Goal: Information Seeking & Learning: Find contact information

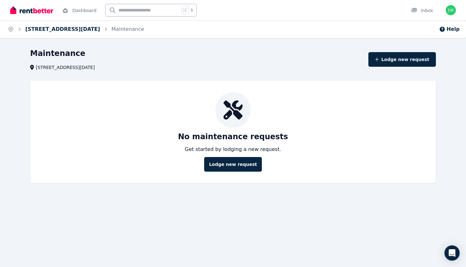
click at [99, 28] on link "[STREET_ADDRESS][DATE]" at bounding box center [62, 29] width 75 height 6
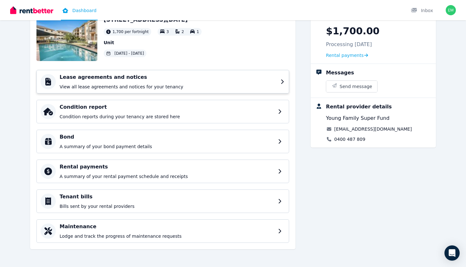
scroll to position [46, 0]
click at [155, 107] on h4 "Condition report" at bounding box center [168, 107] width 217 height 8
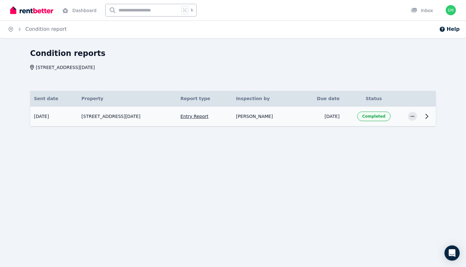
click at [430, 118] on icon at bounding box center [427, 116] width 8 height 8
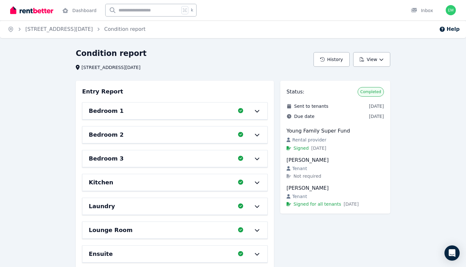
click at [225, 115] on div "Bedroom 1 Completed 100%, 0 left" at bounding box center [174, 110] width 185 height 16
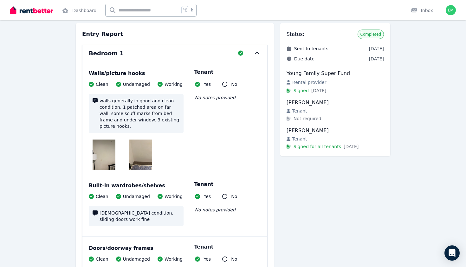
scroll to position [58, 0]
click at [111, 157] on img at bounding box center [104, 154] width 23 height 30
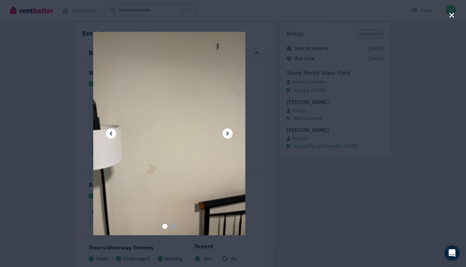
click at [228, 131] on icon at bounding box center [228, 133] width 8 height 8
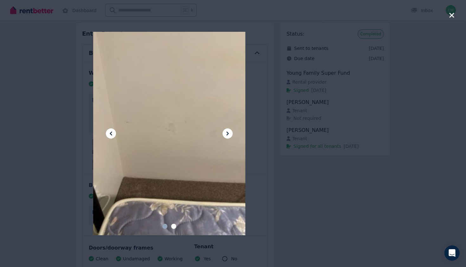
click at [228, 131] on icon at bounding box center [228, 133] width 8 height 8
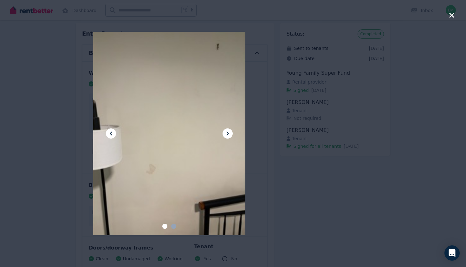
click at [228, 131] on icon at bounding box center [228, 133] width 8 height 8
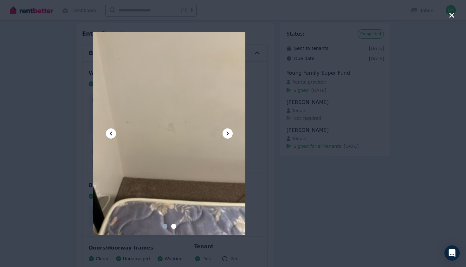
click at [65, 52] on div at bounding box center [233, 133] width 466 height 267
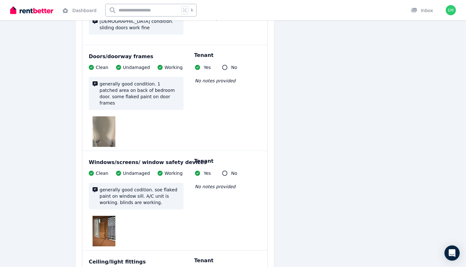
scroll to position [249, 0]
click at [107, 116] on img at bounding box center [104, 131] width 23 height 30
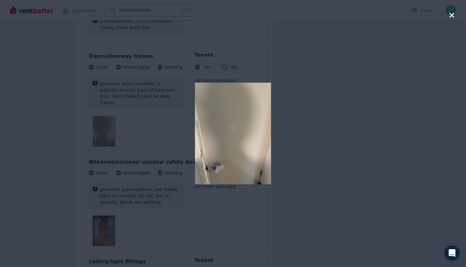
click at [146, 148] on div at bounding box center [233, 133] width 280 height 267
click at [133, 179] on div at bounding box center [233, 133] width 280 height 267
drag, startPoint x: 450, startPoint y: 16, endPoint x: 398, endPoint y: 26, distance: 53.4
click at [450, 16] on icon "button" at bounding box center [452, 15] width 6 height 8
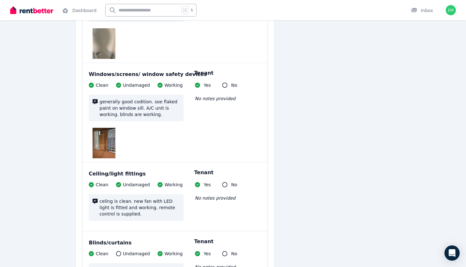
scroll to position [337, 0]
click at [114, 140] on img at bounding box center [104, 142] width 23 height 30
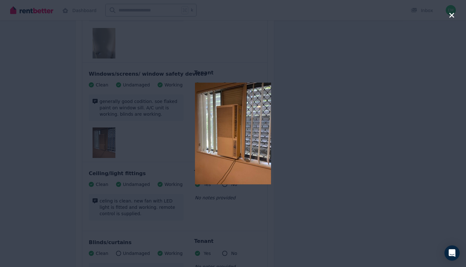
click at [455, 15] on div at bounding box center [233, 133] width 466 height 267
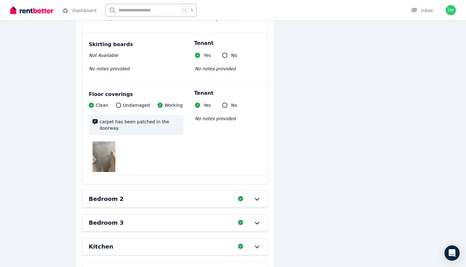
scroll to position [645, 0]
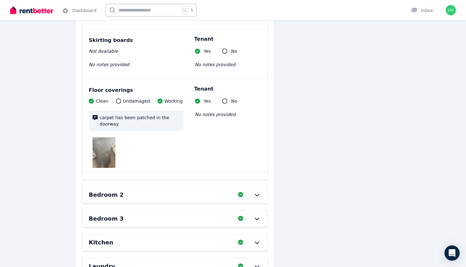
click at [123, 186] on div "Bedroom 2 Completed 100%, 0 left" at bounding box center [174, 194] width 185 height 16
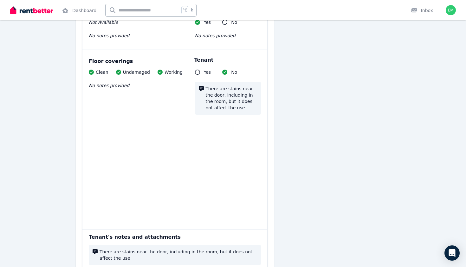
scroll to position [1267, 0]
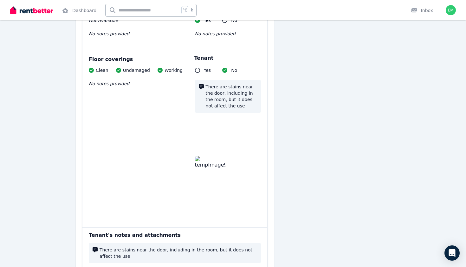
click at [210, 119] on img at bounding box center [210, 134] width 0 height 30
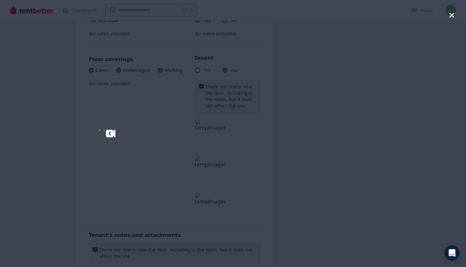
click at [124, 130] on icon at bounding box center [120, 133] width 8 height 8
click at [146, 130] on icon at bounding box center [143, 133] width 8 height 8
click at [450, 10] on div at bounding box center [233, 133] width 466 height 267
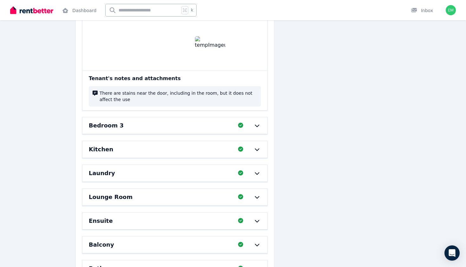
scroll to position [1424, 0]
click at [220, 120] on div "Bedroom 3" at bounding box center [162, 124] width 146 height 9
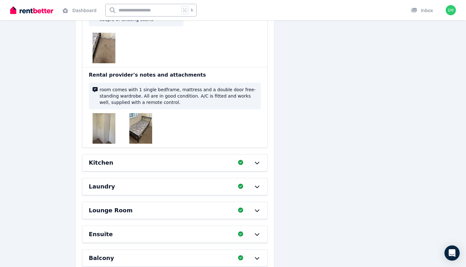
scroll to position [2112, 0]
click at [188, 158] on div "Kitchen" at bounding box center [162, 162] width 146 height 9
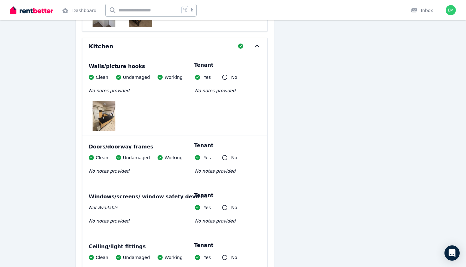
scroll to position [2228, 0]
click at [109, 100] on img at bounding box center [104, 115] width 23 height 30
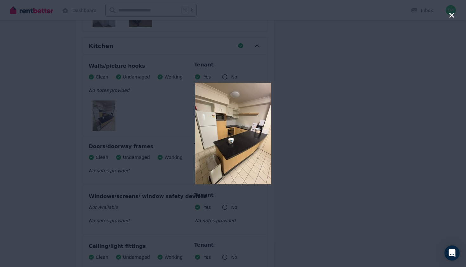
click at [456, 16] on div at bounding box center [233, 133] width 466 height 267
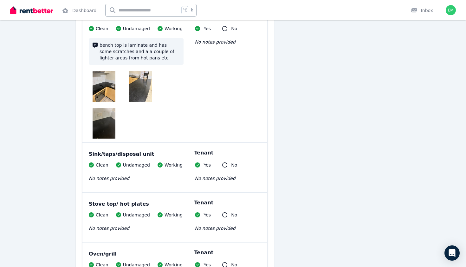
scroll to position [2779, 0]
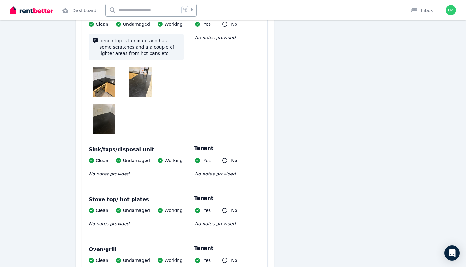
click at [136, 68] on img at bounding box center [140, 82] width 23 height 30
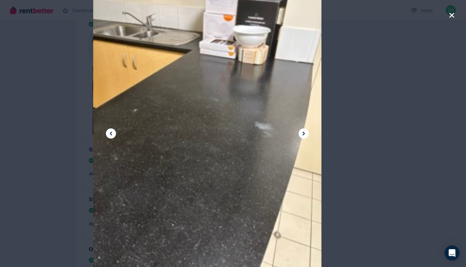
click at [110, 130] on icon at bounding box center [111, 133] width 8 height 8
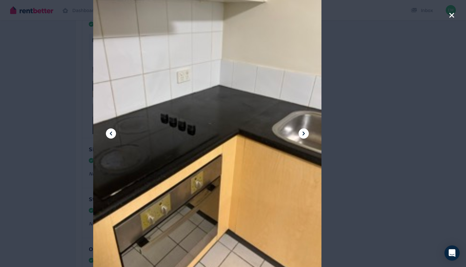
click at [110, 131] on icon at bounding box center [111, 133] width 8 height 8
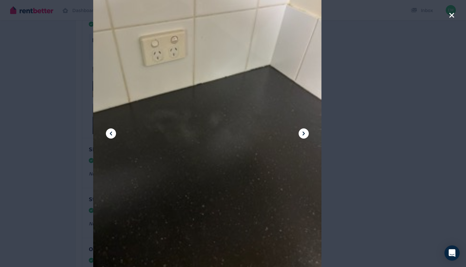
click at [110, 131] on icon at bounding box center [111, 133] width 8 height 8
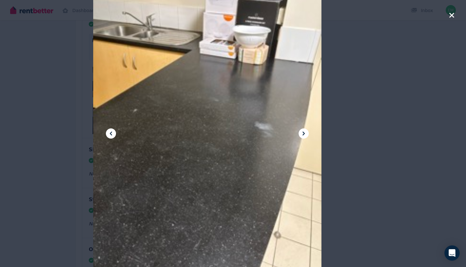
click at [110, 131] on icon at bounding box center [111, 133] width 8 height 8
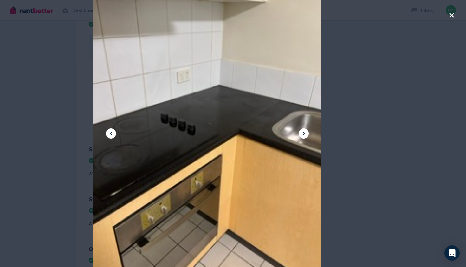
click at [448, 18] on div at bounding box center [233, 133] width 466 height 267
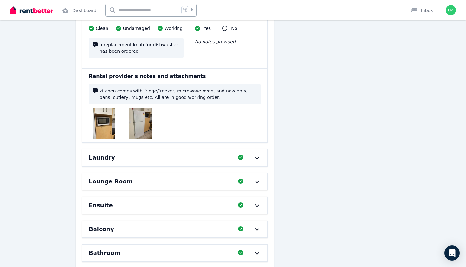
scroll to position [3111, 0]
click at [145, 153] on div "Laundry" at bounding box center [162, 157] width 146 height 9
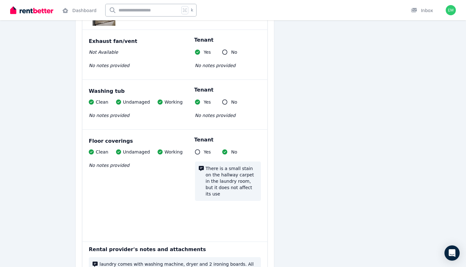
scroll to position [3657, 0]
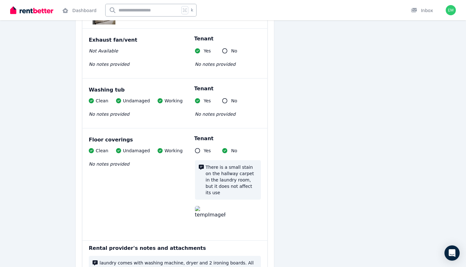
click at [216, 206] on img at bounding box center [210, 221] width 30 height 30
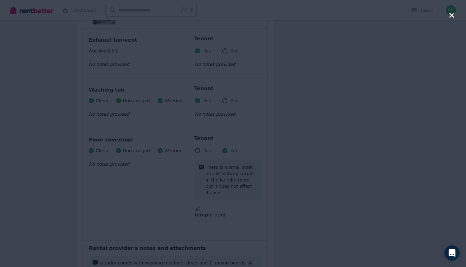
click at [458, 20] on div at bounding box center [233, 133] width 466 height 267
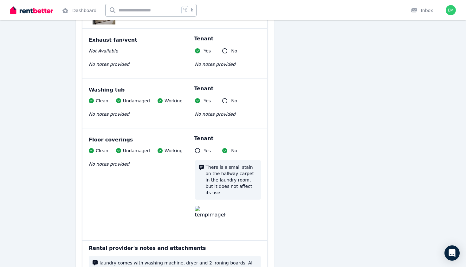
click at [456, 17] on div "Open user menu" at bounding box center [449, 10] width 14 height 20
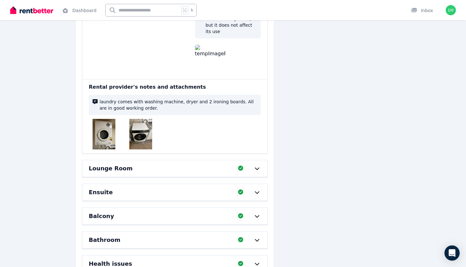
scroll to position [3818, 0]
click at [207, 163] on div "Lounge Room" at bounding box center [162, 167] width 146 height 9
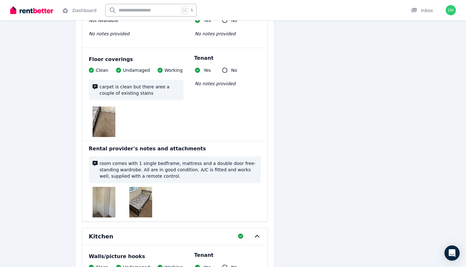
scroll to position [2003, 0]
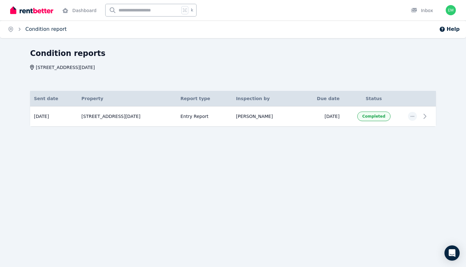
click at [43, 27] on link "Condition report" at bounding box center [45, 29] width 41 height 6
click at [49, 26] on span "Condition report" at bounding box center [45, 29] width 41 height 8
click at [49, 26] on link "Condition report" at bounding box center [45, 29] width 41 height 6
click at [48, 28] on link "Condition report" at bounding box center [45, 29] width 41 height 6
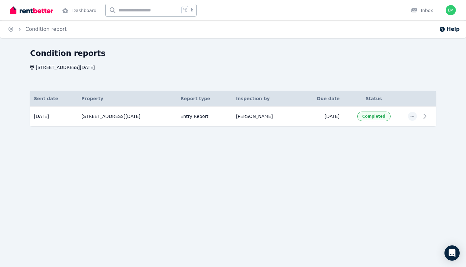
click at [18, 27] on icon "Breadcrumb" at bounding box center [19, 29] width 6 height 6
click at [19, 29] on icon "Breadcrumb" at bounding box center [19, 29] width 6 height 6
click at [86, 9] on link "Dashboard" at bounding box center [79, 10] width 37 height 20
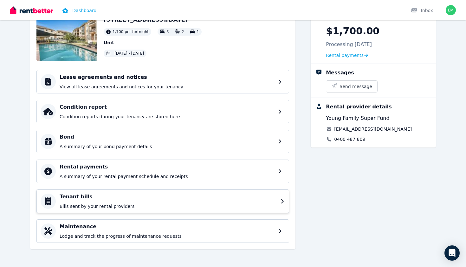
scroll to position [46, 0]
click at [118, 207] on p "Bills sent by your rental providers" at bounding box center [168, 206] width 217 height 6
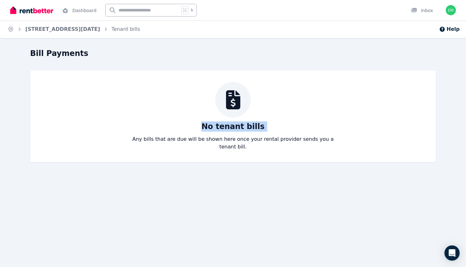
drag, startPoint x: 206, startPoint y: 128, endPoint x: 275, endPoint y: 129, distance: 69.8
click at [275, 129] on div "No tenant bills Any bills that are due will be shown here once your rental prov…" at bounding box center [232, 116] width 393 height 69
copy p "No tenant bills"
click at [178, 141] on p "Any bills that are due will be shown here once your rental provider sends you a…" at bounding box center [233, 142] width 213 height 15
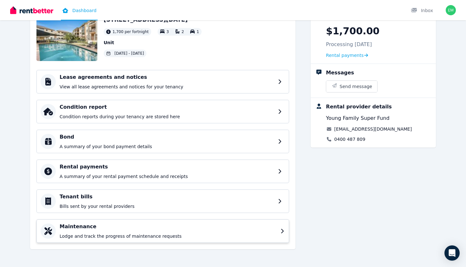
scroll to position [46, 0]
click at [116, 231] on div "Maintenance Lodge and track the progress of maintenance requests" at bounding box center [168, 230] width 217 height 16
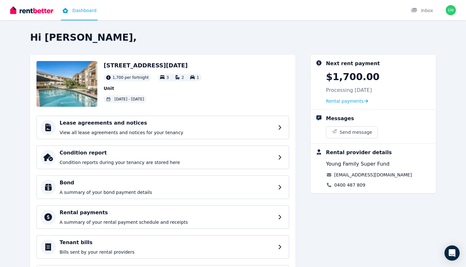
drag, startPoint x: 327, startPoint y: 89, endPoint x: 418, endPoint y: 95, distance: 90.9
click at [418, 95] on div "Next rent payment $1,700.00 Processing [DATE] Rental payments" at bounding box center [378, 82] width 105 height 44
copy p "Processing [DATE]"
click at [335, 86] on div "Next rent payment $1,700.00 Processing [DATE] Rental payments" at bounding box center [378, 82] width 105 height 44
drag, startPoint x: 157, startPoint y: 76, endPoint x: 213, endPoint y: 77, distance: 55.5
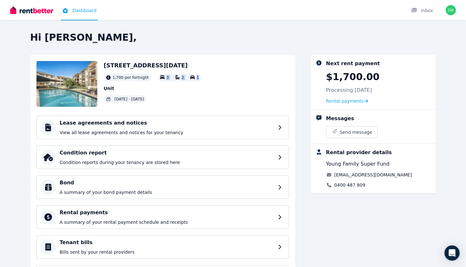
click at [213, 77] on div "[STREET_ADDRESS][DATE] 1,700 per fortnight 3 2 1 Unit [DATE] - [DATE]" at bounding box center [162, 84] width 253 height 46
copy div "3 2 1"
click at [208, 81] on div "[STREET_ADDRESS][DATE] 1,700 per fortnight 3 2 1 Unit [DATE] - [DATE]" at bounding box center [162, 84] width 253 height 46
click at [111, 79] on div "1,700 per fortnight" at bounding box center [128, 78] width 48 height 8
copy icon
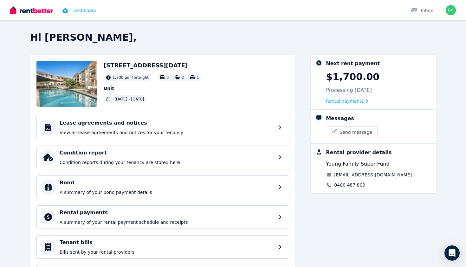
click at [189, 80] on div "3 2 1" at bounding box center [180, 78] width 44 height 8
click at [190, 100] on div "[STREET_ADDRESS][DATE] 1,700 per fortnight 3 2 1 Unit [DATE] - [DATE]" at bounding box center [153, 84] width 98 height 46
drag, startPoint x: 327, startPoint y: 163, endPoint x: 323, endPoint y: 165, distance: 3.8
click at [323, 165] on div "Rental provider details Young Family Super Fund [EMAIL_ADDRESS][DOMAIN_NAME] 04…" at bounding box center [373, 167] width 115 height 39
click at [346, 173] on link "[EMAIL_ADDRESS][DOMAIN_NAME]" at bounding box center [373, 174] width 78 height 6
